Goal: Task Accomplishment & Management: Manage account settings

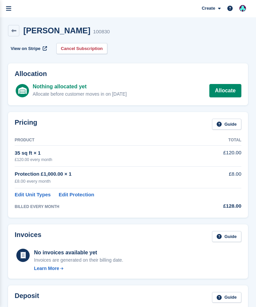
click at [229, 89] on link "Allocate" at bounding box center [225, 90] width 32 height 13
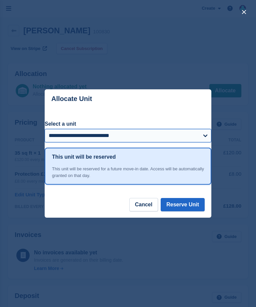
click at [151, 135] on select "**********" at bounding box center [128, 135] width 167 height 13
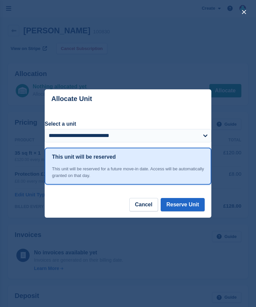
click at [141, 205] on button "Cancel" at bounding box center [143, 204] width 29 height 13
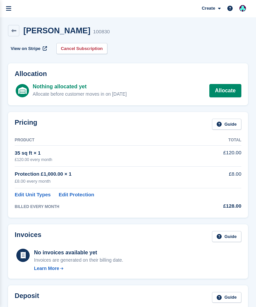
click at [11, 8] on icon "menu" at bounding box center [8, 9] width 5 height 6
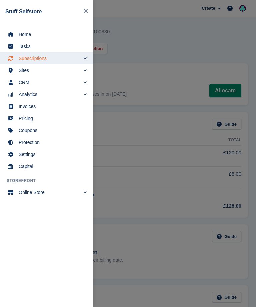
click at [32, 71] on span "Sites" at bounding box center [49, 70] width 61 height 9
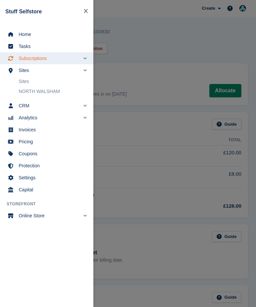
click at [36, 83] on link "Sites" at bounding box center [53, 81] width 68 height 9
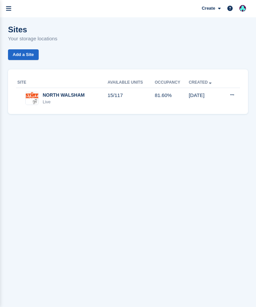
click at [171, 92] on td "81.60%" at bounding box center [172, 98] width 34 height 21
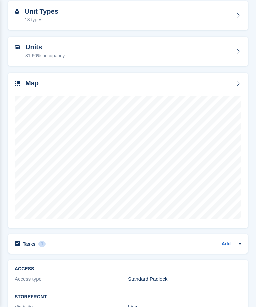
scroll to position [62, 0]
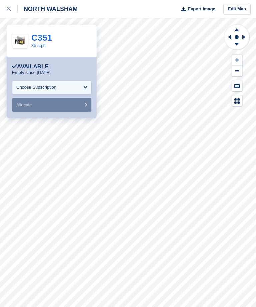
click at [82, 91] on div "Choose Subscription" at bounding box center [51, 87] width 79 height 13
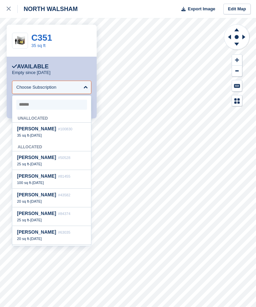
click at [75, 134] on div "35 sq ft - 12 Aug" at bounding box center [51, 135] width 69 height 5
select select "******"
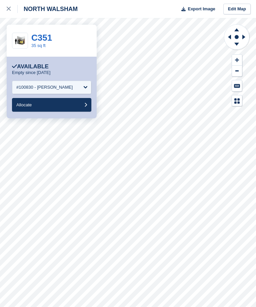
click at [82, 111] on button "Allocate" at bounding box center [51, 105] width 79 height 14
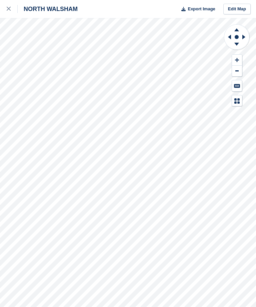
click at [3, 13] on link at bounding box center [9, 9] width 18 height 18
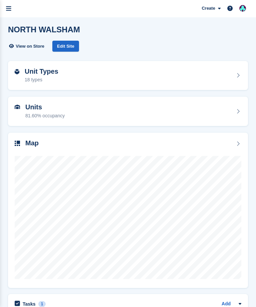
click at [218, 76] on div "Unit Types 18 types" at bounding box center [128, 76] width 226 height 16
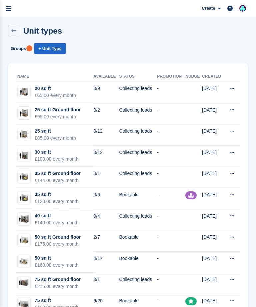
click at [112, 196] on td "0/6" at bounding box center [107, 198] width 26 height 21
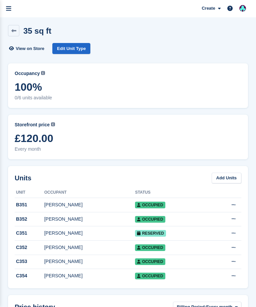
click at [78, 53] on link "Edit Unit Type" at bounding box center [71, 48] width 38 height 11
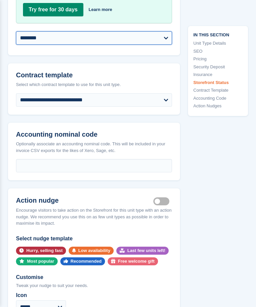
click at [163, 45] on select "**********" at bounding box center [94, 38] width 156 height 13
select select "**********"
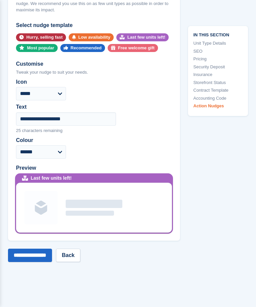
scroll to position [1401, 0]
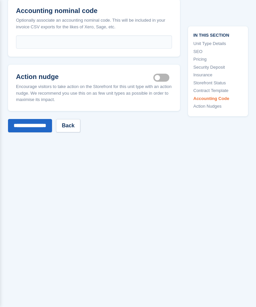
scroll to position [1314, 0]
click at [34, 132] on input "**********" at bounding box center [30, 125] width 44 height 13
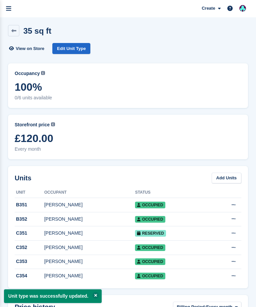
click at [16, 8] on link "menu" at bounding box center [8, 8] width 17 height 17
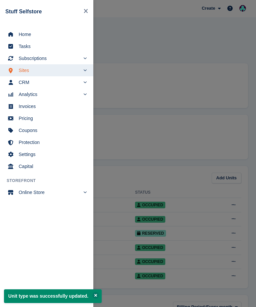
click at [37, 68] on span "Sites" at bounding box center [49, 70] width 61 height 9
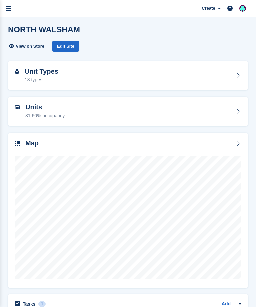
click at [165, 76] on div "Unit Types 18 types" at bounding box center [128, 76] width 226 height 16
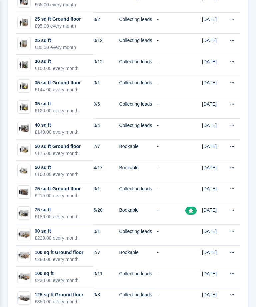
scroll to position [91, 0]
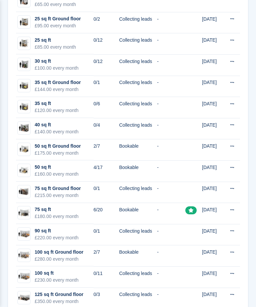
click at [164, 147] on td "-" at bounding box center [171, 149] width 28 height 21
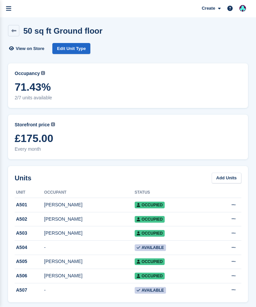
click at [19, 31] on link at bounding box center [13, 30] width 11 height 11
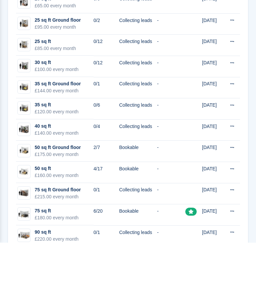
scroll to position [156, 0]
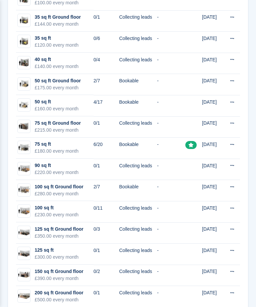
click at [185, 189] on td at bounding box center [193, 190] width 17 height 21
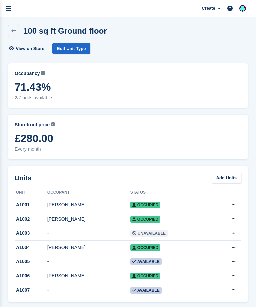
click at [77, 47] on link "Edit Unit Type" at bounding box center [71, 48] width 38 height 11
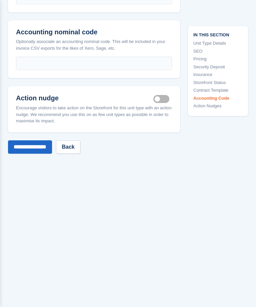
scroll to position [1293, 0]
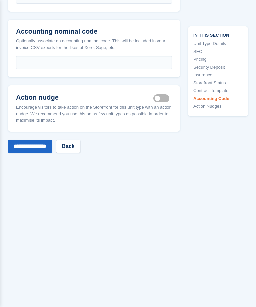
click at [163, 99] on label "Is active" at bounding box center [162, 98] width 19 height 1
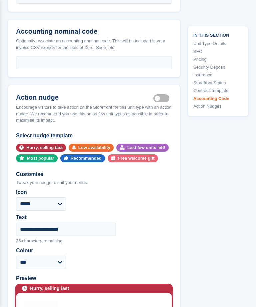
click at [153, 152] on div "Last few units left!" at bounding box center [146, 148] width 38 height 8
select select "*****"
type input "**********"
select select "******"
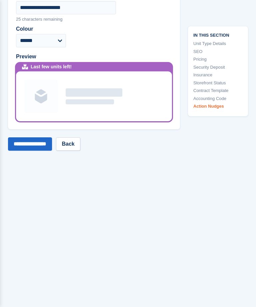
scroll to position [1514, 0]
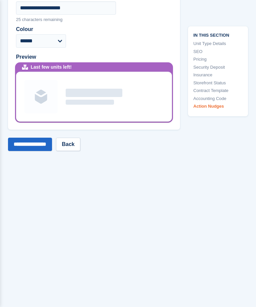
click at [34, 151] on input "**********" at bounding box center [30, 144] width 44 height 13
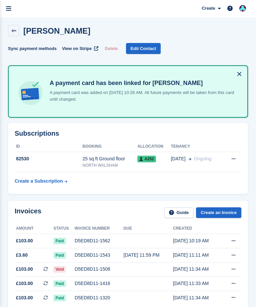
click at [11, 12] on icon "menu" at bounding box center [8, 9] width 5 height 6
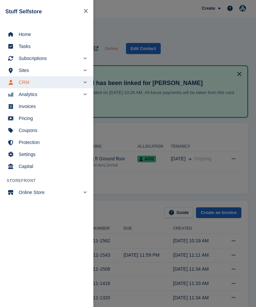
click at [17, 35] on link "Home" at bounding box center [46, 34] width 93 height 12
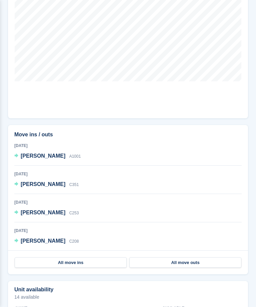
scroll to position [430, 0]
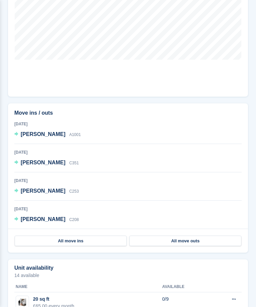
click at [189, 166] on div "12 Aug 2025 Colin Johnson C351" at bounding box center [127, 161] width 227 height 24
click at [27, 164] on span "[PERSON_NAME]" at bounding box center [43, 163] width 45 height 6
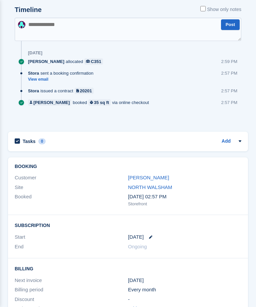
scroll to position [372, 0]
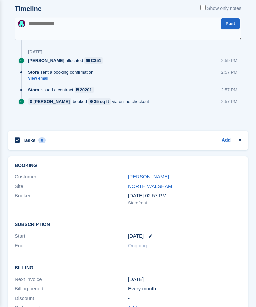
click at [151, 177] on link "[PERSON_NAME]" at bounding box center [148, 177] width 41 height 6
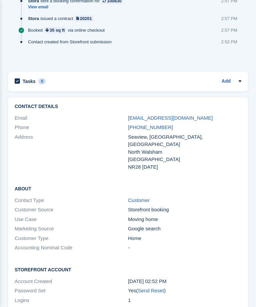
scroll to position [397, 0]
click at [175, 119] on link "[EMAIL_ADDRESS][DOMAIN_NAME]" at bounding box center [170, 118] width 85 height 6
